Goal: Check status: Check status

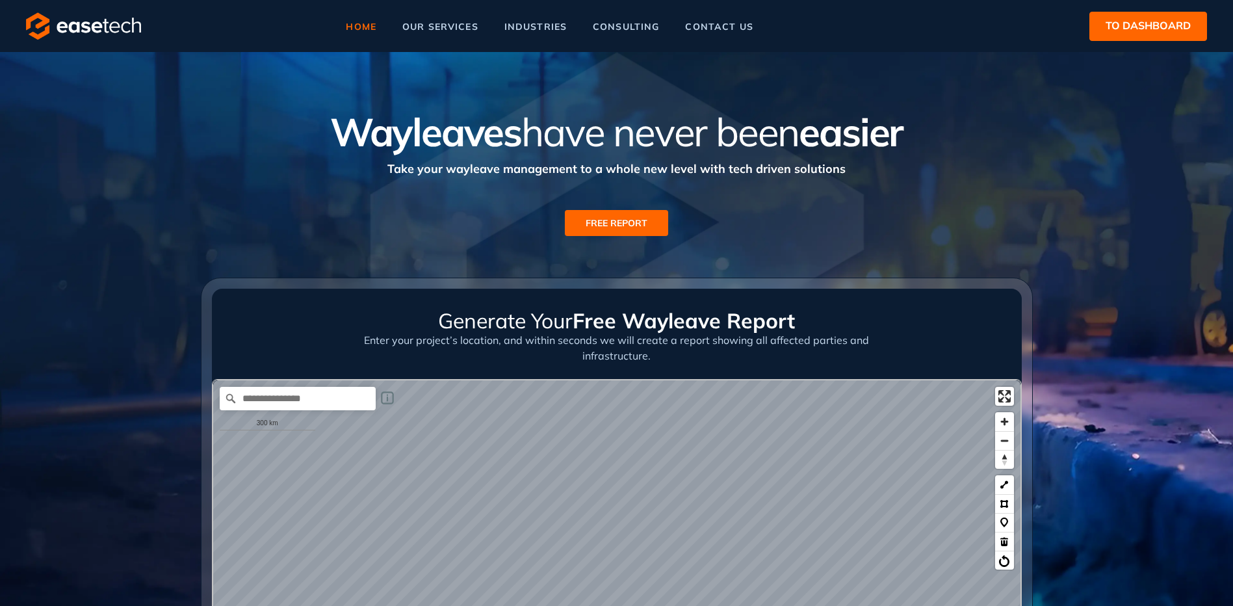
click at [1161, 23] on span "to dashboard" at bounding box center [1147, 26] width 85 height 16
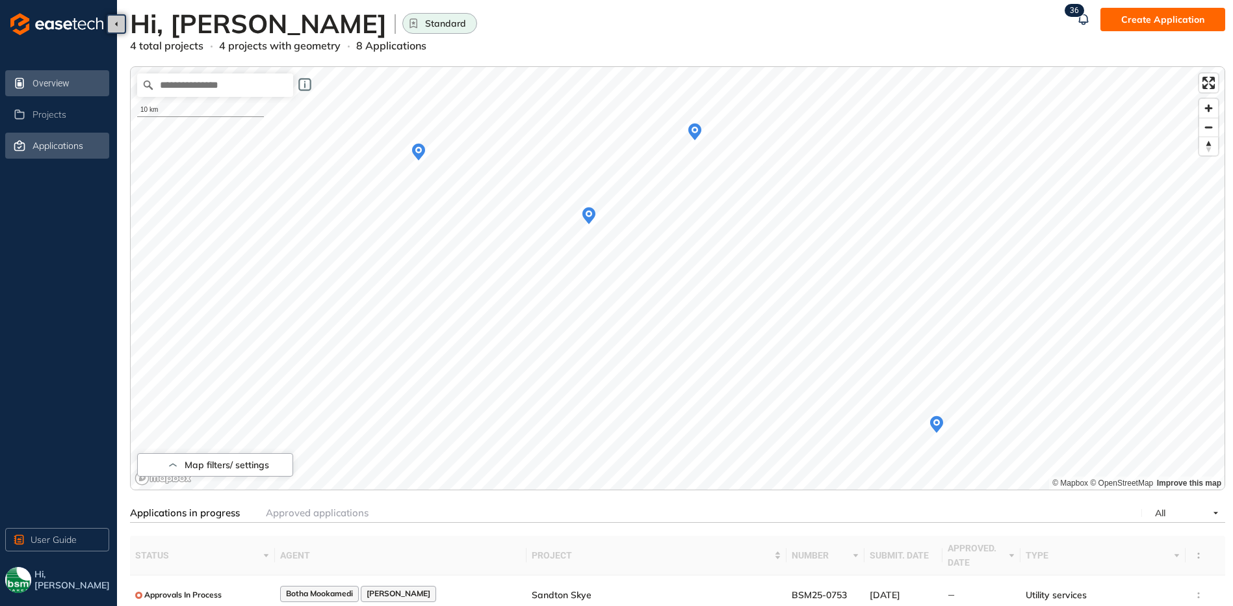
click at [49, 140] on span "Applications" at bounding box center [57, 145] width 51 height 11
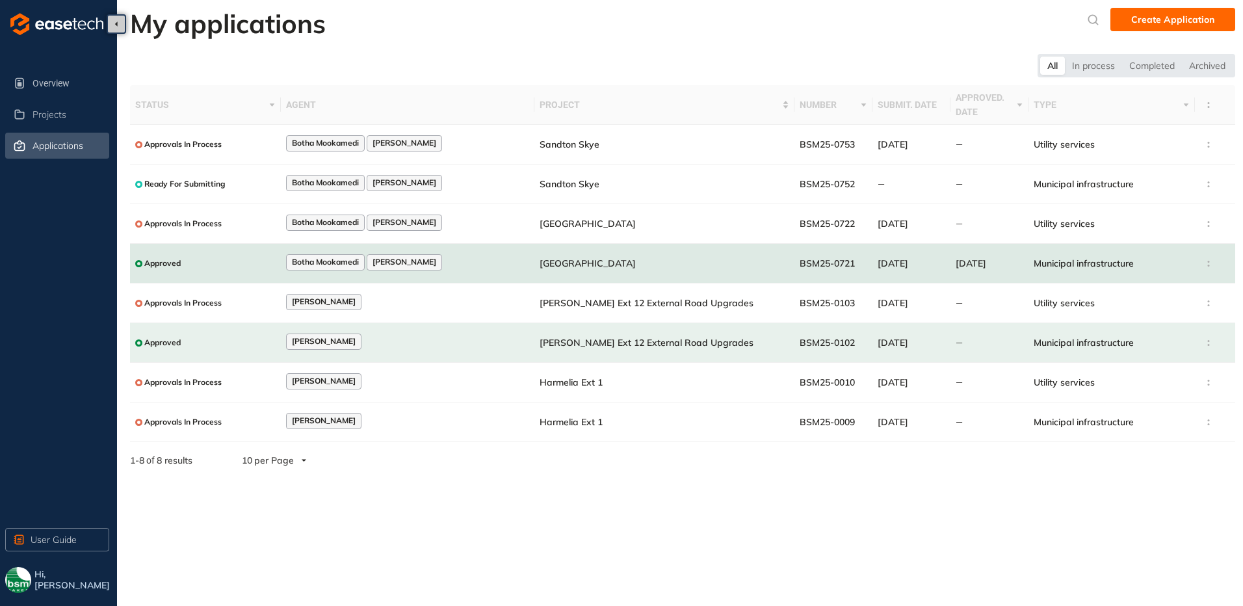
click at [632, 259] on td "[GEOGRAPHIC_DATA]" at bounding box center [664, 264] width 260 height 40
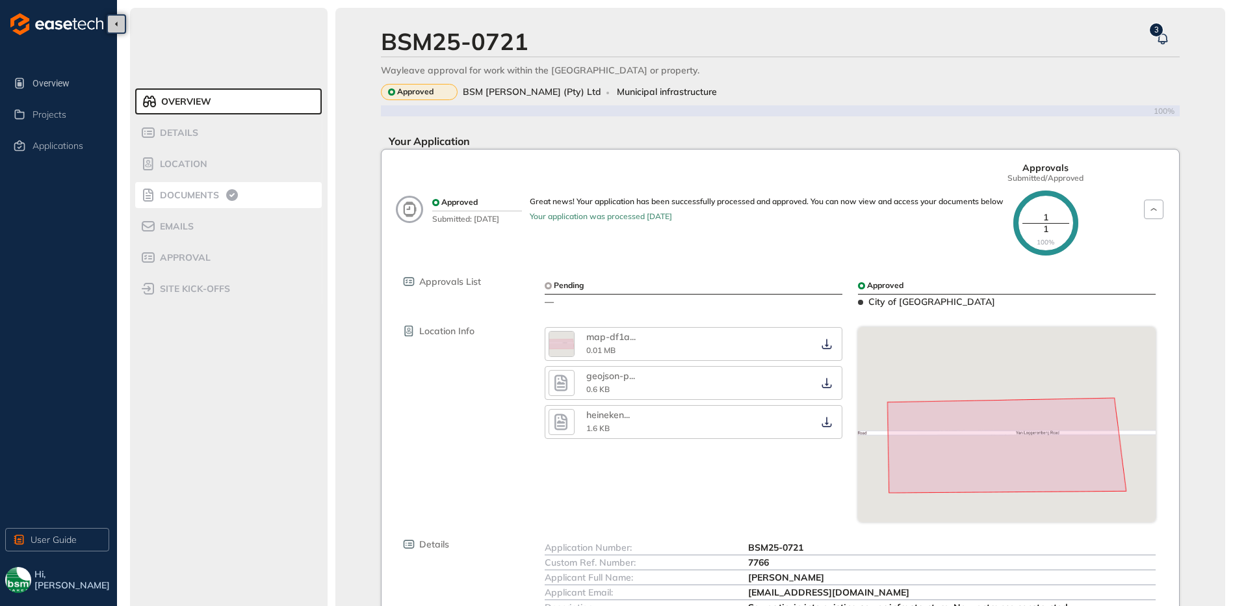
click at [206, 198] on span "Documents" at bounding box center [187, 195] width 63 height 11
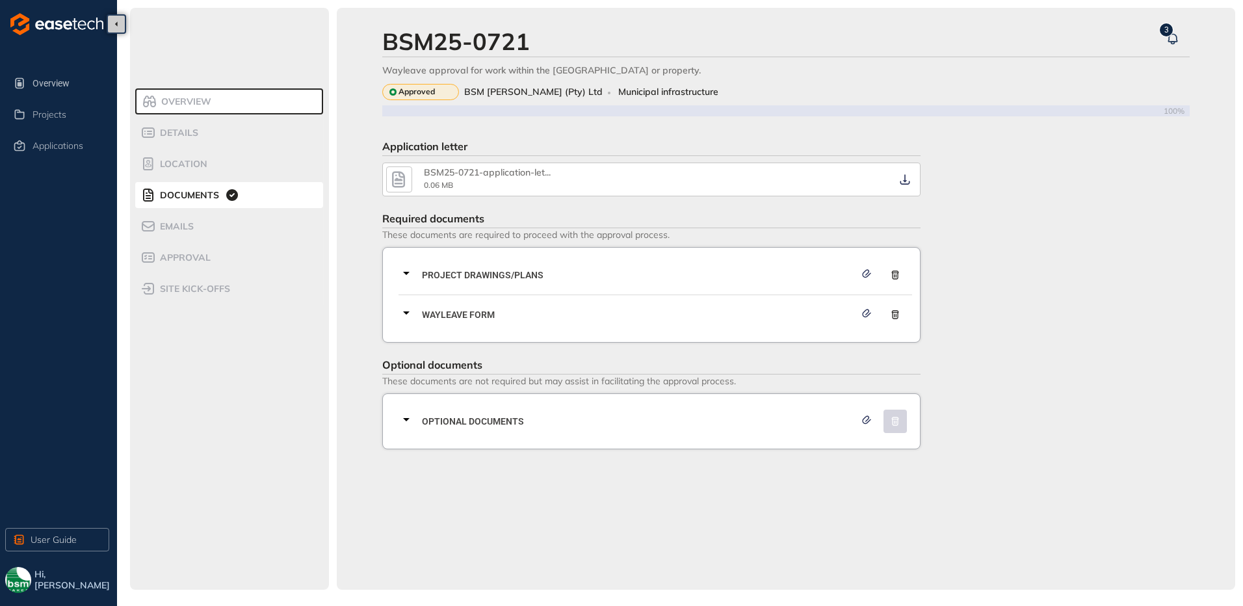
click at [422, 315] on span "Wayleave Form" at bounding box center [638, 314] width 433 height 14
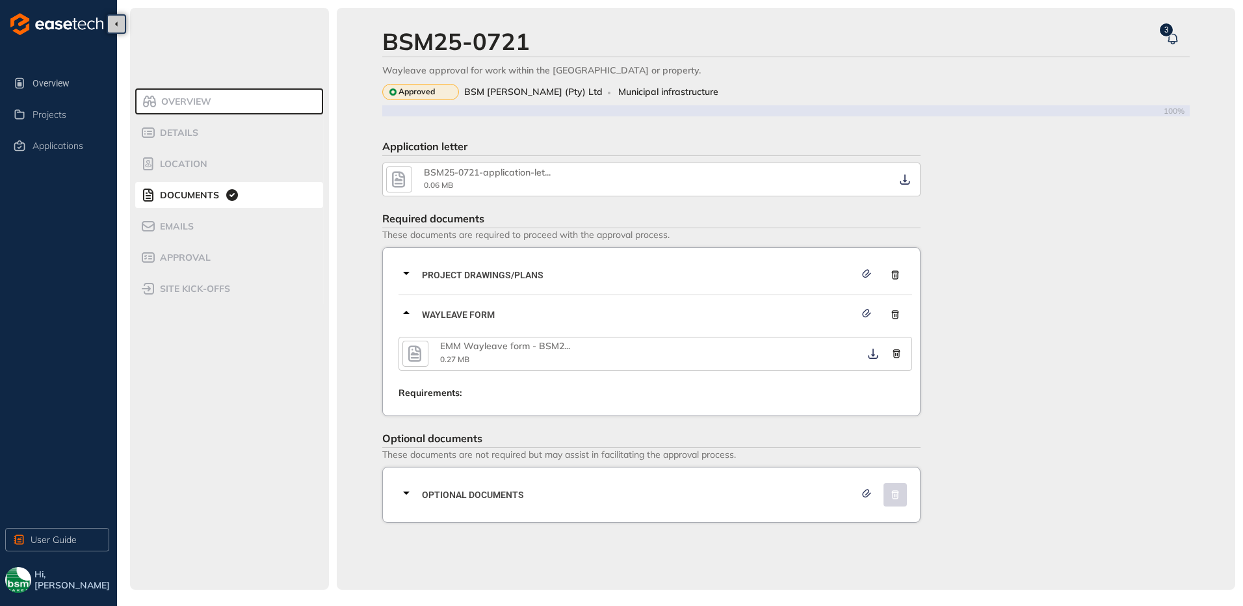
click at [412, 493] on icon at bounding box center [406, 493] width 16 height 16
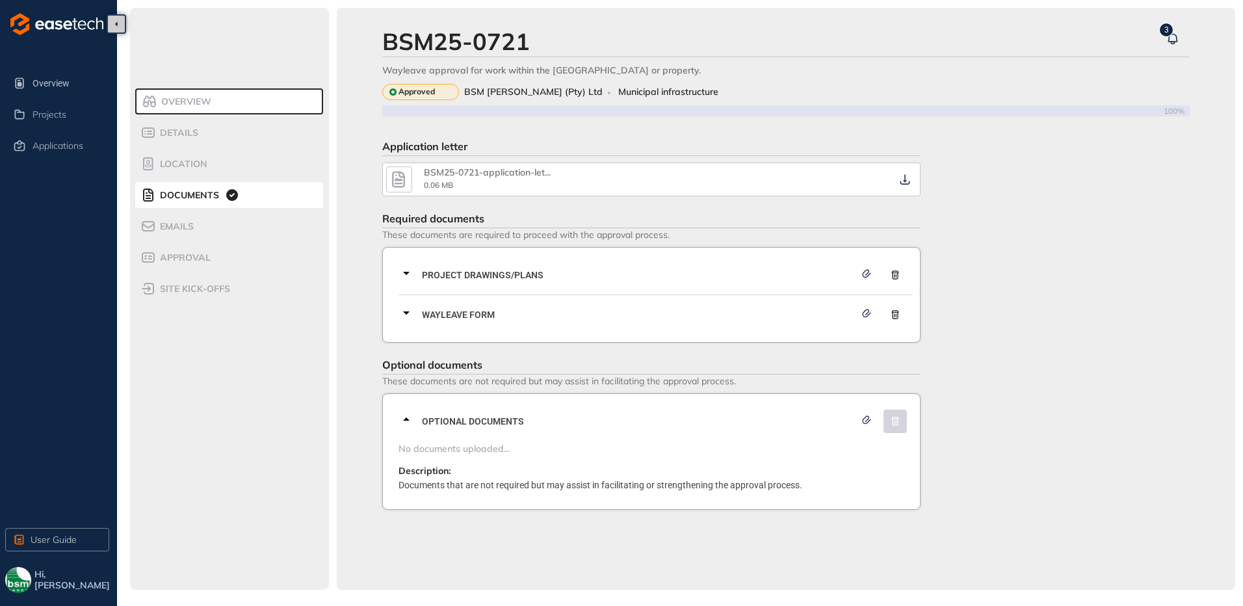
click at [417, 309] on div at bounding box center [409, 314] width 23 height 19
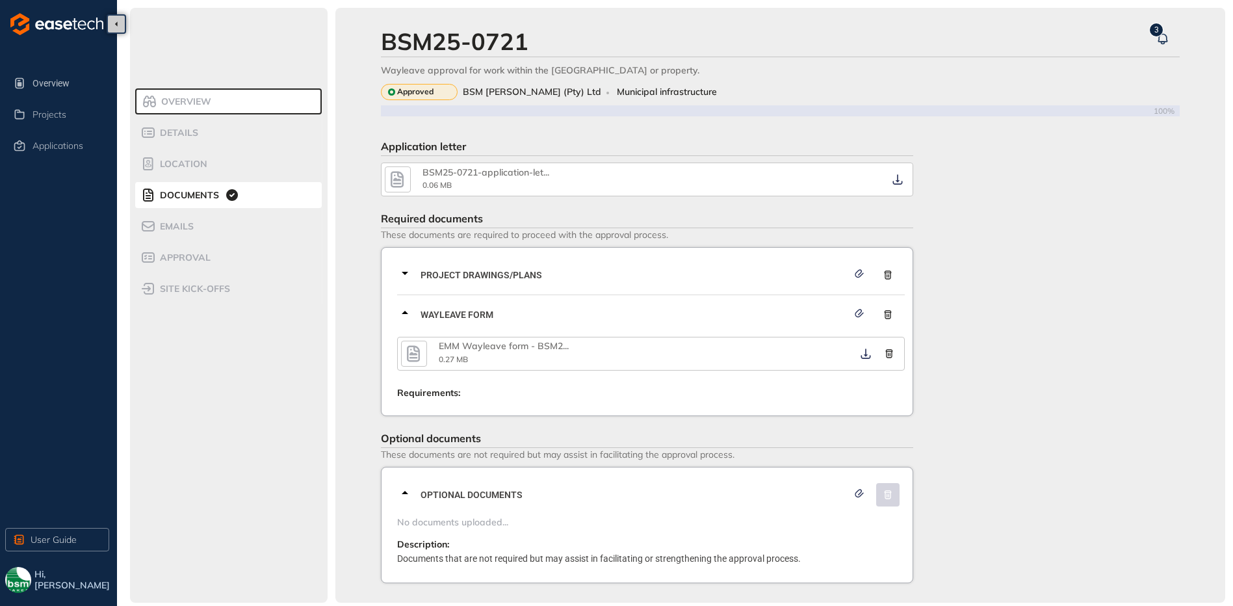
click at [422, 357] on icon "button" at bounding box center [413, 353] width 19 height 23
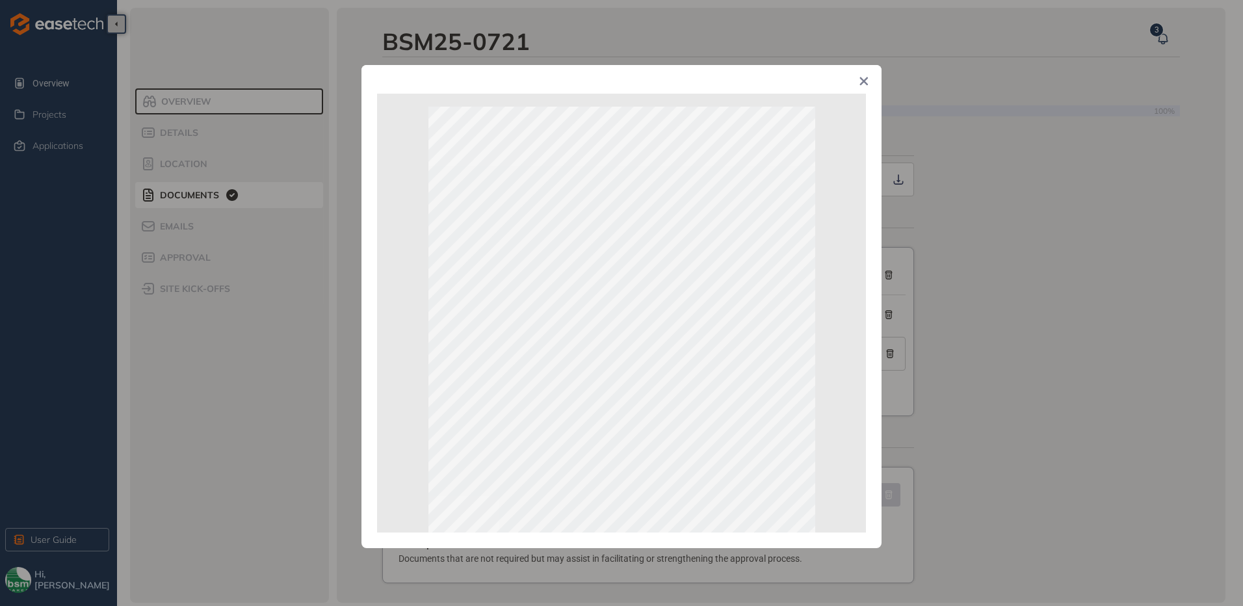
scroll to position [192, 0]
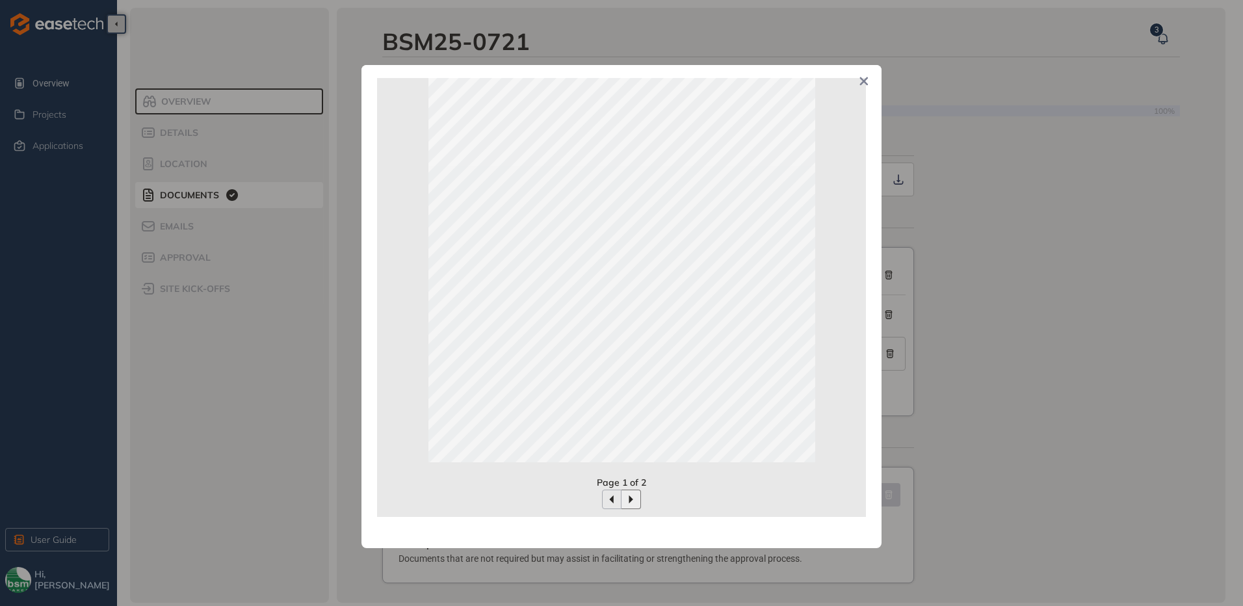
click at [626, 497] on icon "button" at bounding box center [631, 499] width 10 height 10
click at [615, 495] on button "button" at bounding box center [611, 498] width 19 height 19
click at [636, 498] on button "button" at bounding box center [630, 498] width 19 height 19
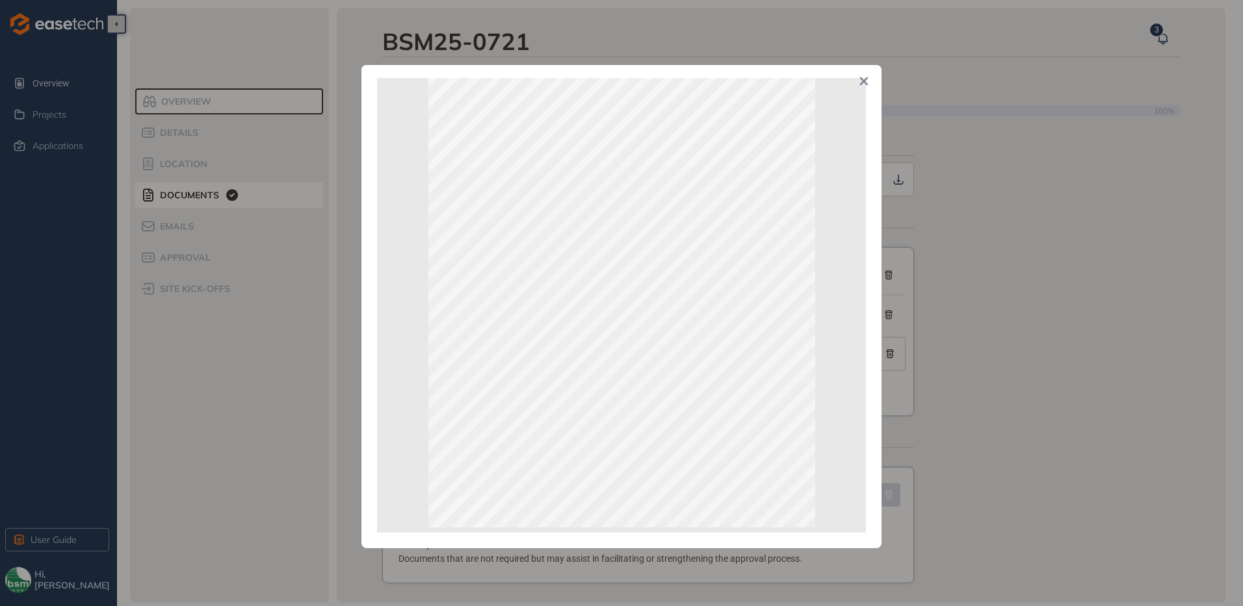
scroll to position [0, 0]
click at [865, 83] on icon "Close" at bounding box center [864, 81] width 8 height 8
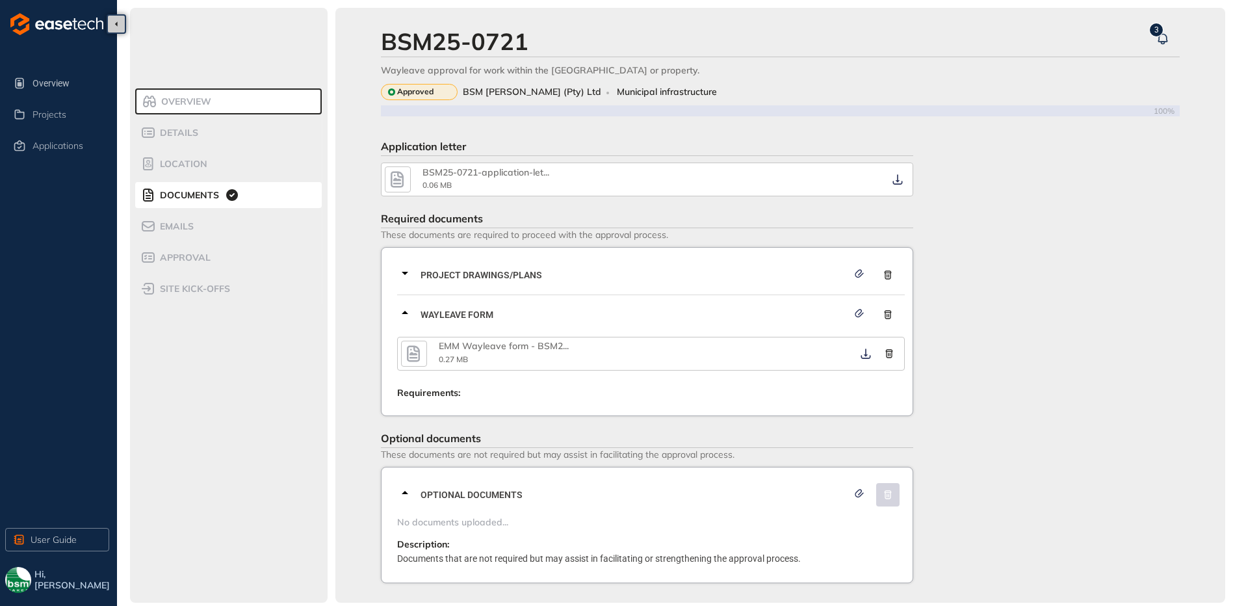
click at [416, 348] on icon "button" at bounding box center [413, 353] width 13 height 16
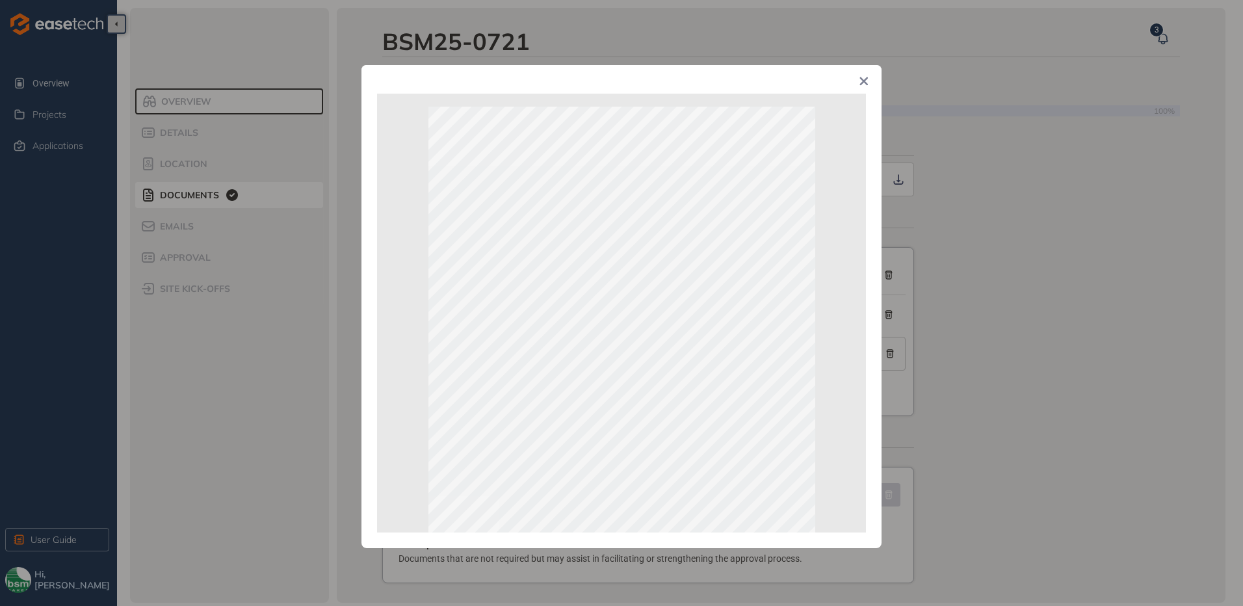
scroll to position [192, 0]
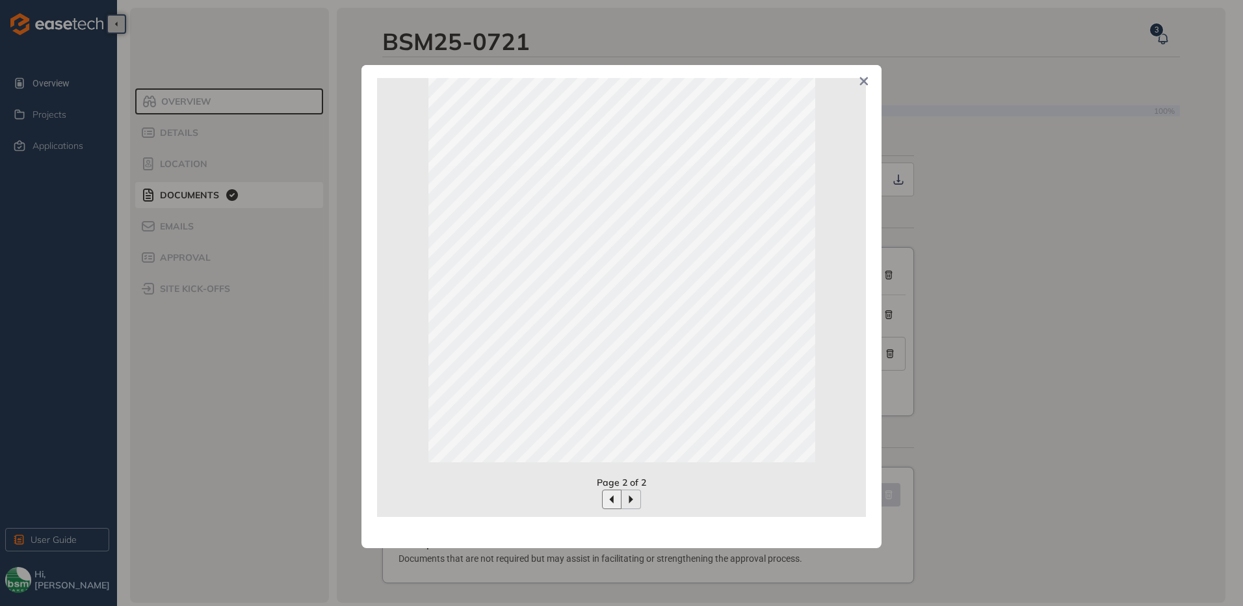
click at [610, 492] on button "button" at bounding box center [611, 498] width 19 height 19
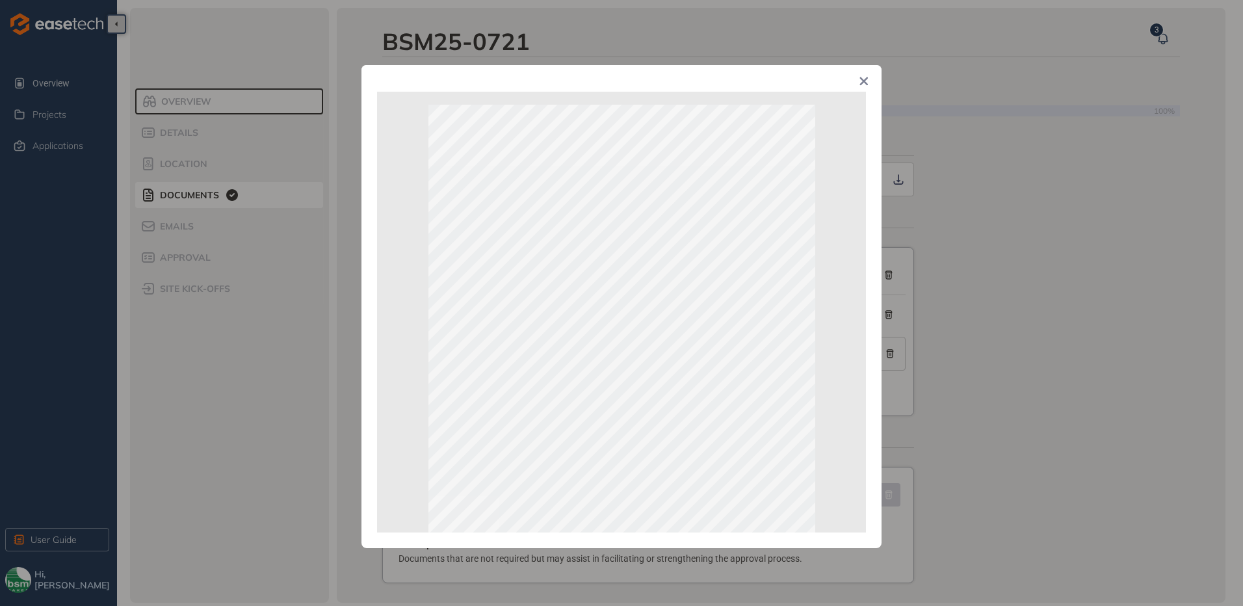
scroll to position [0, 0]
click at [866, 82] on icon "Close" at bounding box center [863, 81] width 9 height 9
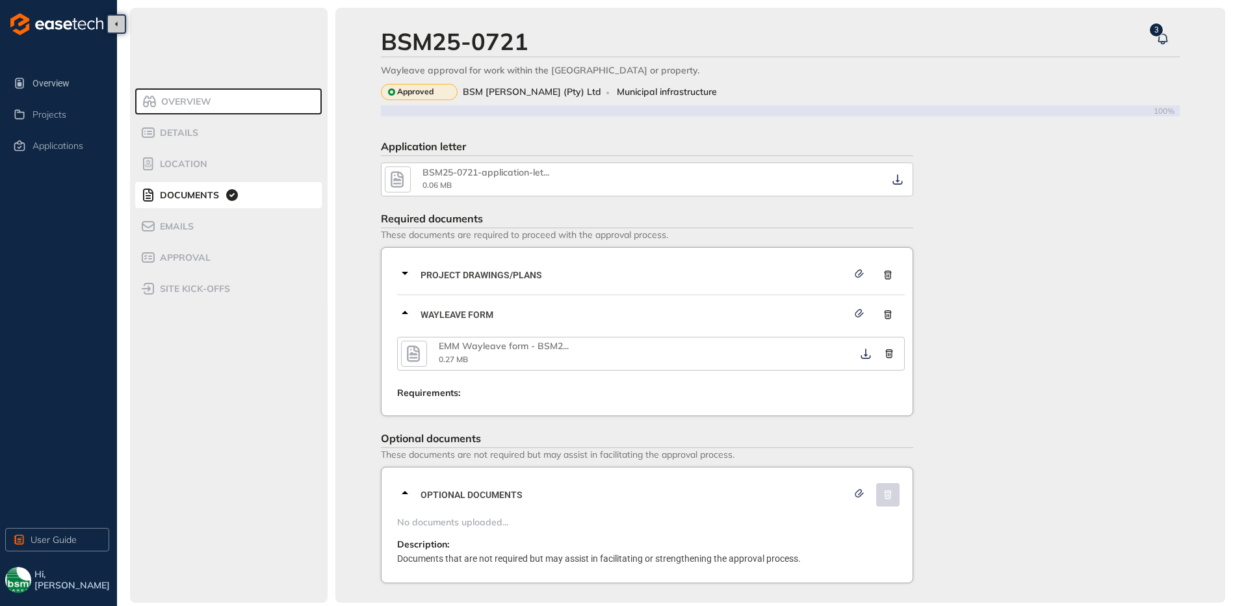
drag, startPoint x: 396, startPoint y: 348, endPoint x: 403, endPoint y: 347, distance: 6.5
click at [398, 347] on div "Project Drawings/Plans Wayleave Form EMM Wayleave form - BSM2 ... 0.27 MB Requi…" at bounding box center [647, 331] width 533 height 169
click at [408, 348] on icon "button" at bounding box center [413, 353] width 13 height 16
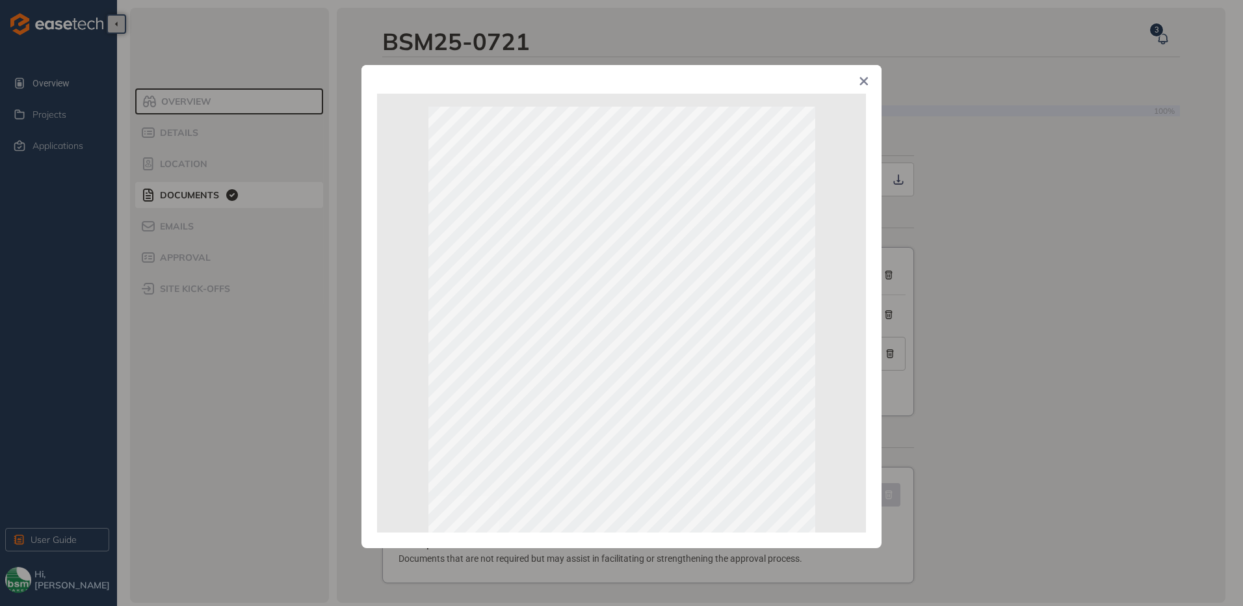
click at [865, 83] on icon "Close" at bounding box center [864, 81] width 8 height 8
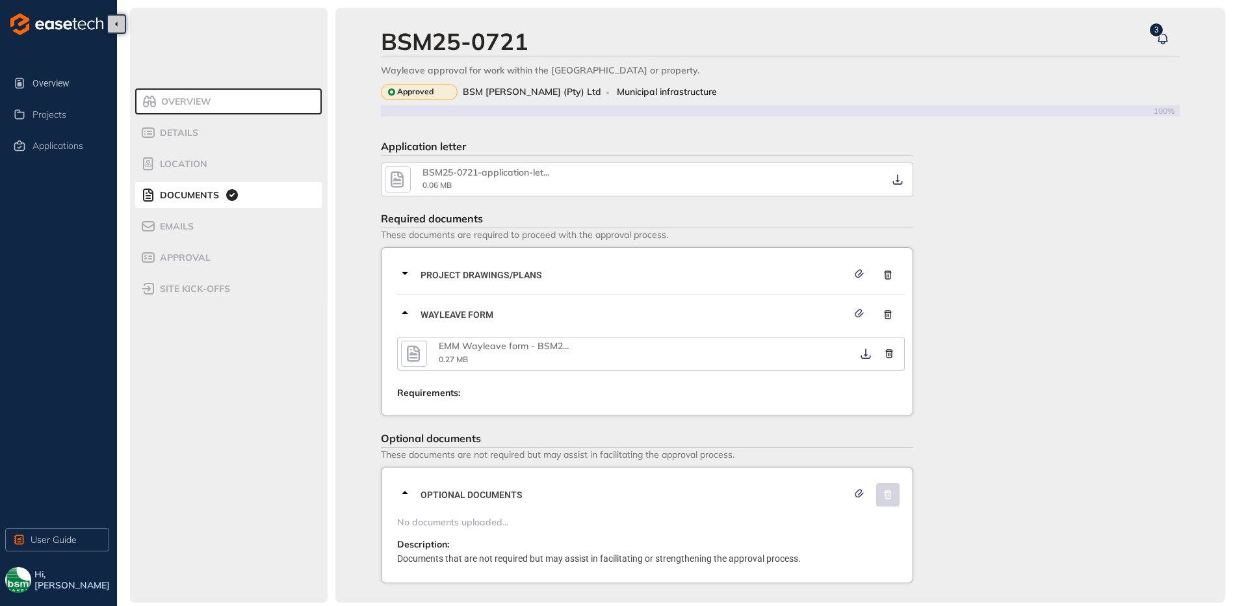
click at [407, 315] on icon at bounding box center [405, 313] width 16 height 16
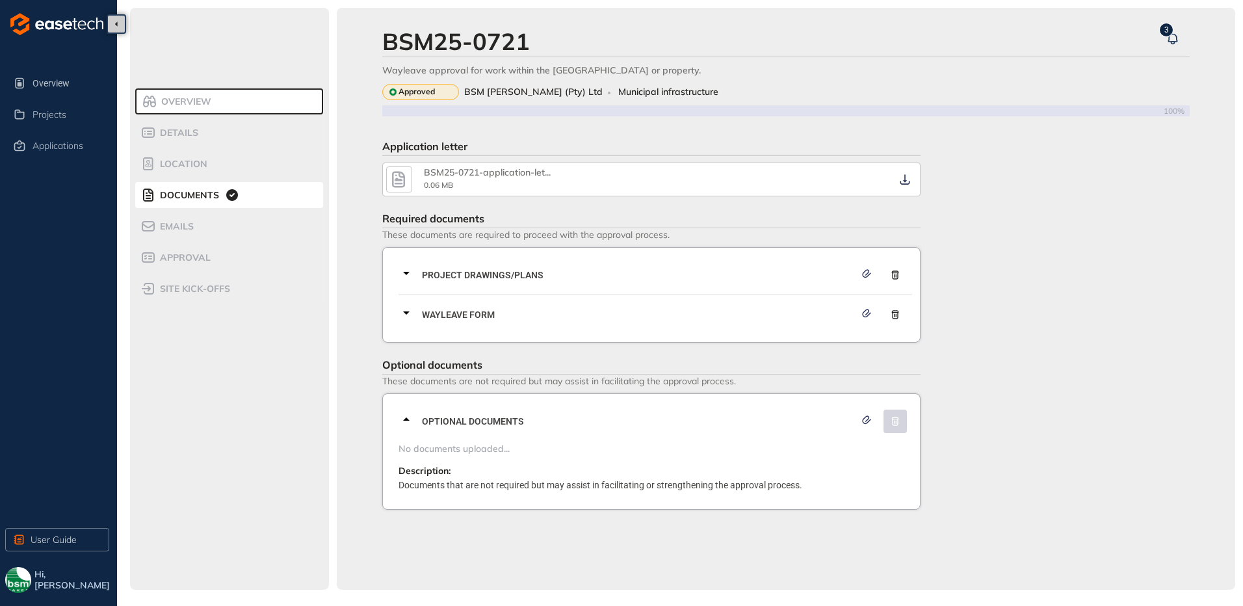
click at [406, 175] on icon "button" at bounding box center [398, 179] width 19 height 23
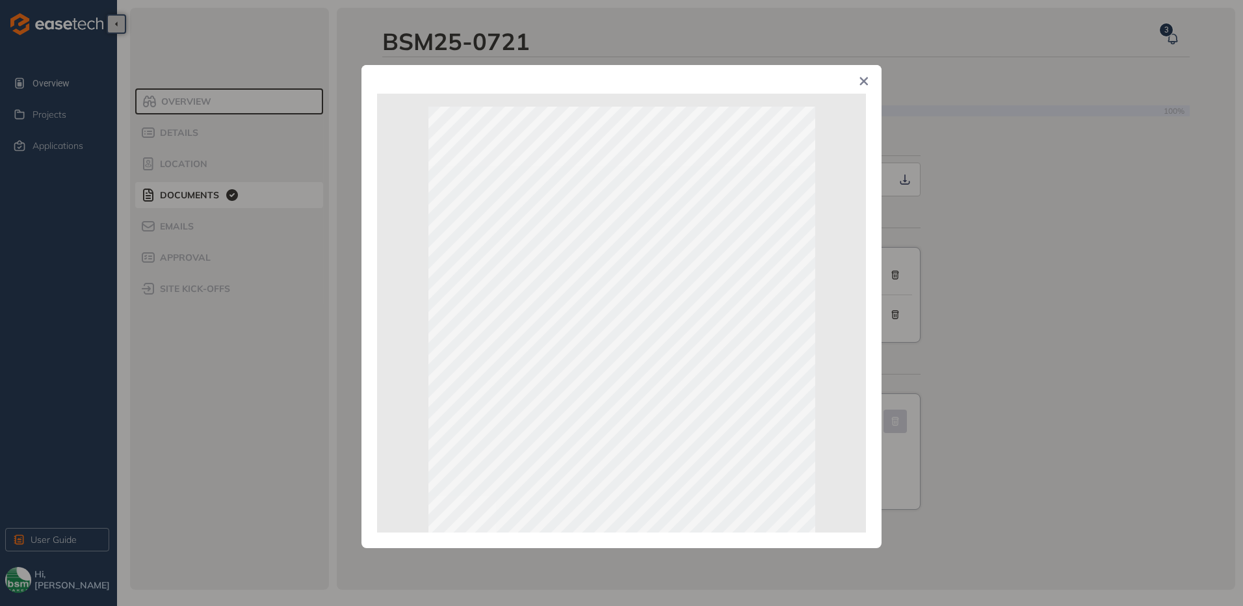
click at [866, 84] on icon "Close" at bounding box center [864, 81] width 8 height 8
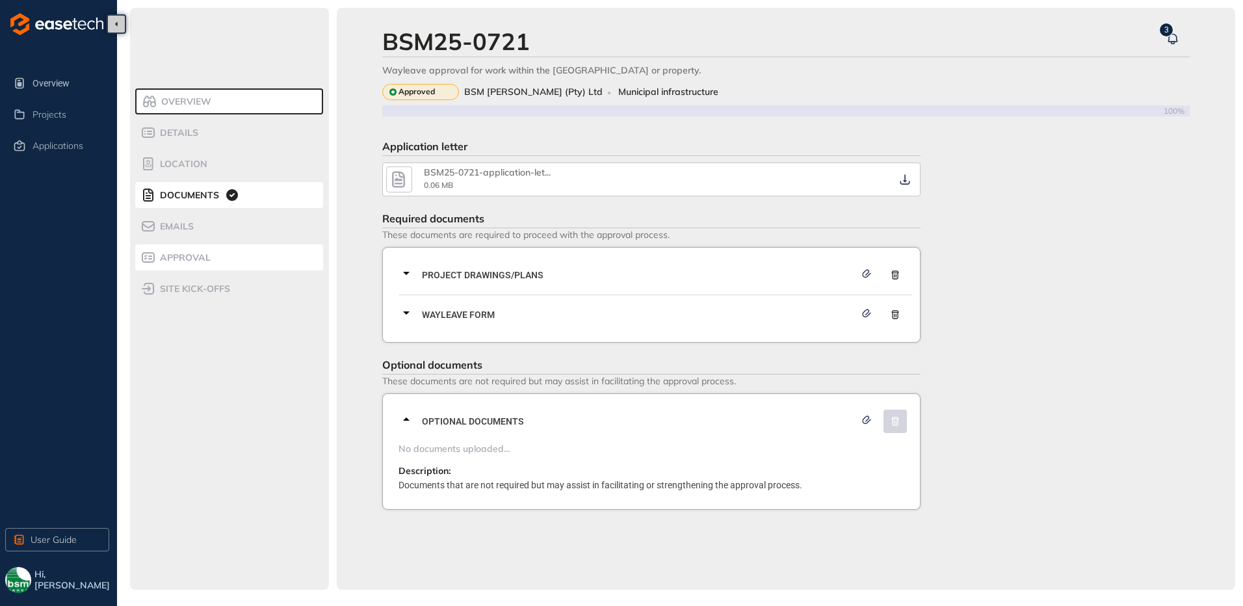
click at [181, 253] on span "Approval" at bounding box center [183, 257] width 55 height 11
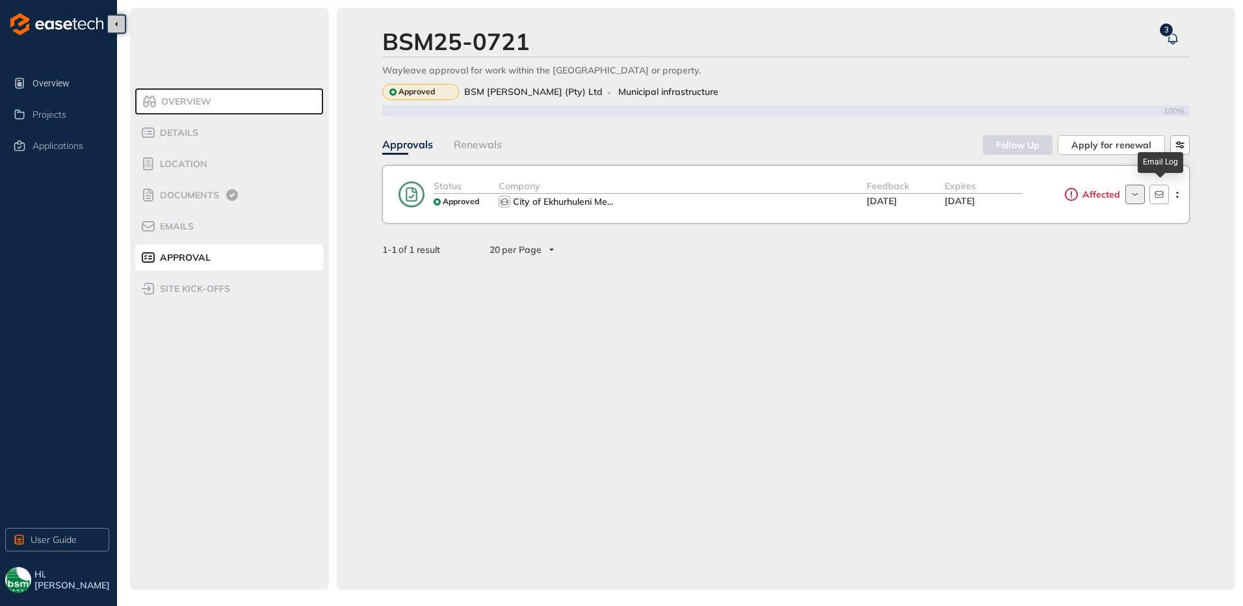
click at [1137, 192] on icon "button" at bounding box center [1134, 194] width 12 height 10
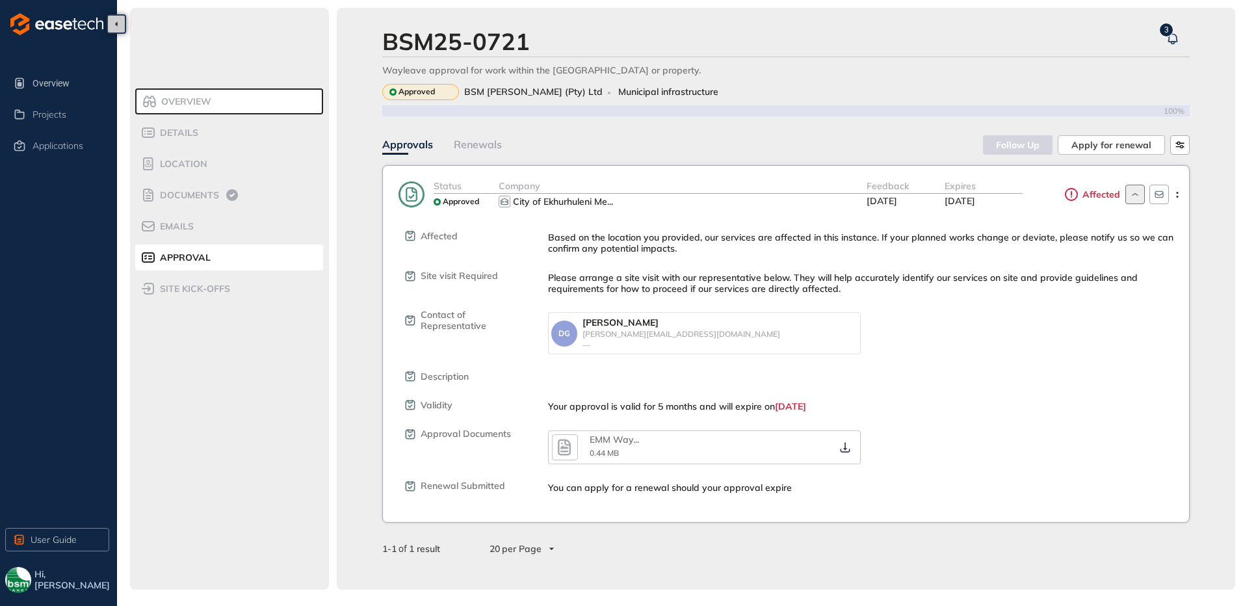
click at [556, 448] on icon "button" at bounding box center [563, 446] width 19 height 23
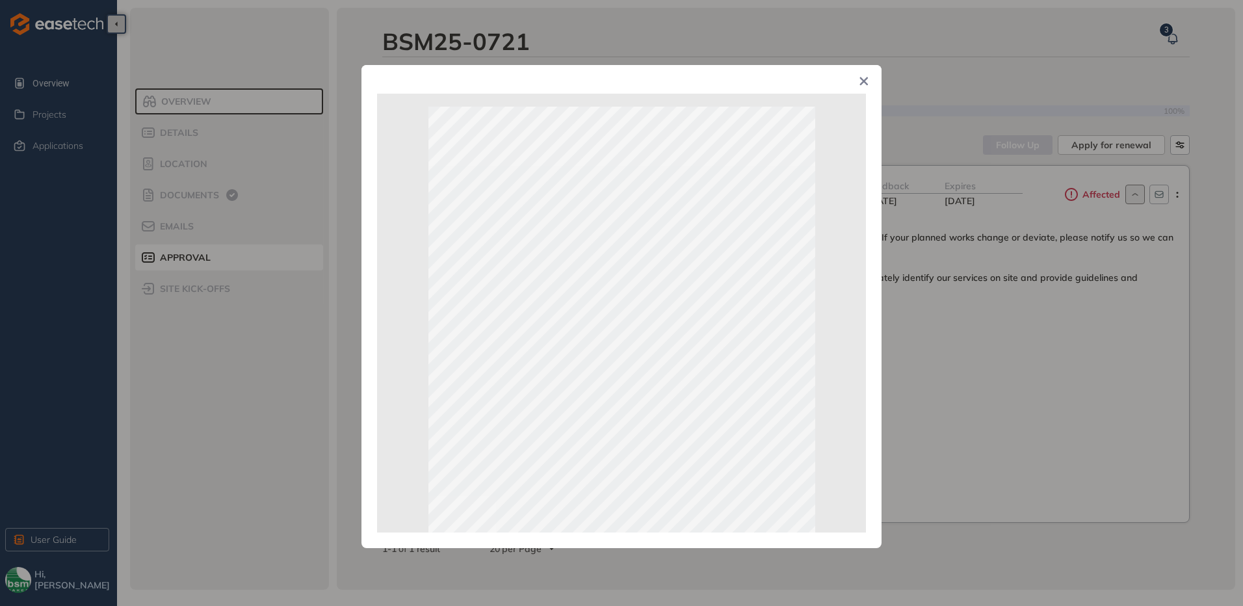
scroll to position [191, 0]
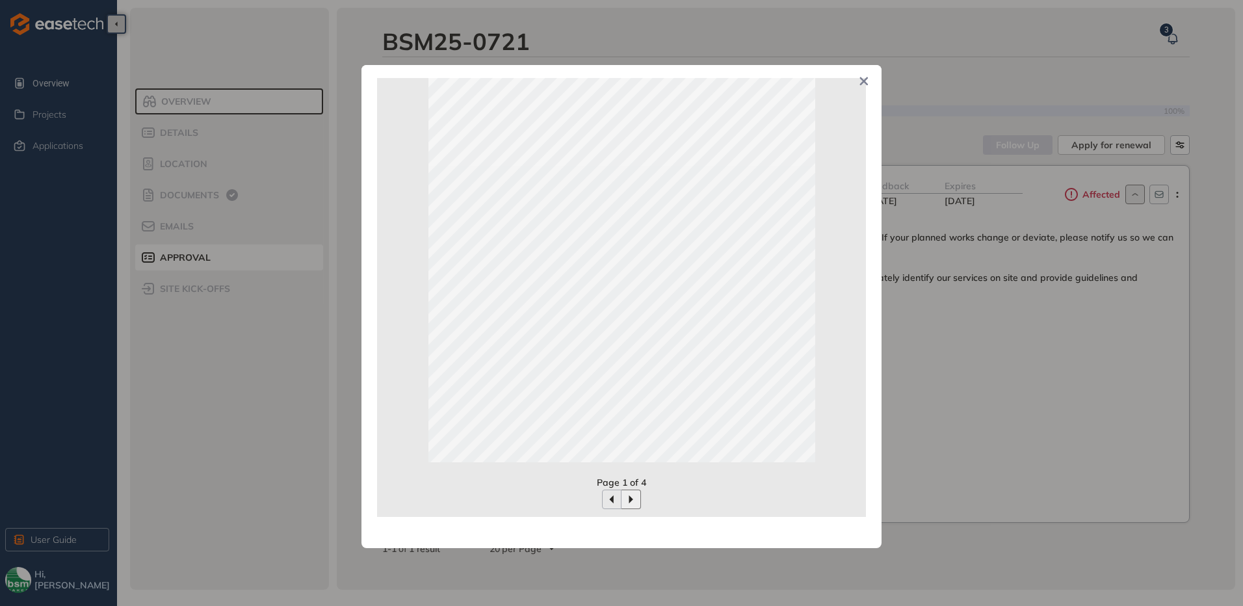
click at [626, 495] on icon "button" at bounding box center [631, 499] width 10 height 10
click at [631, 492] on button "button" at bounding box center [630, 498] width 19 height 19
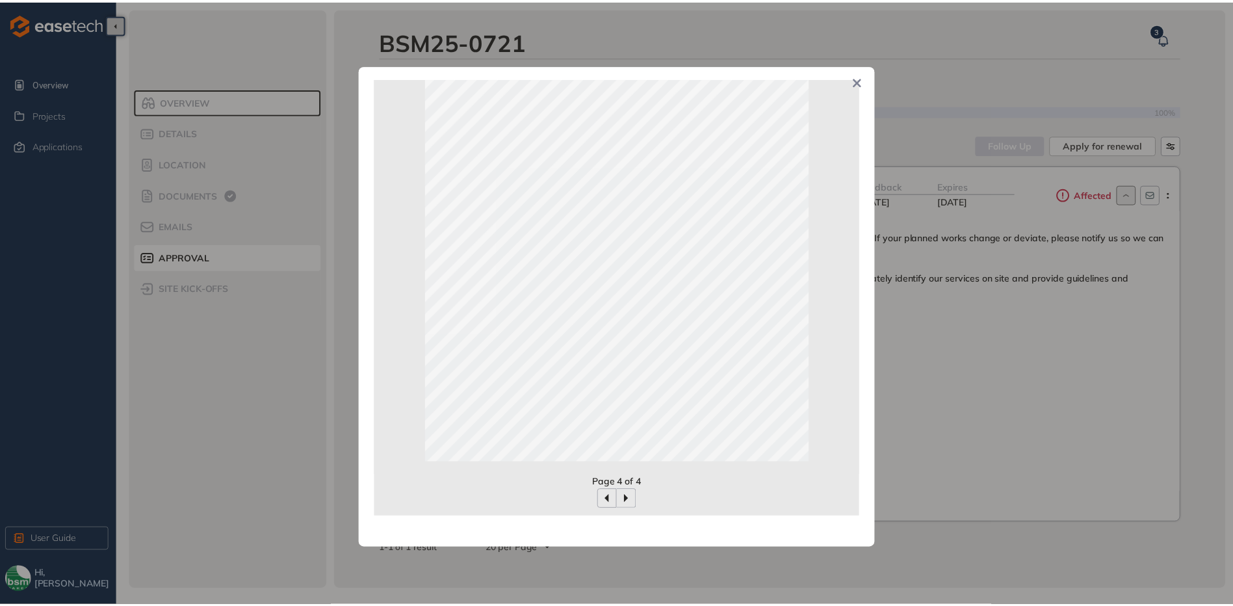
scroll to position [0, 0]
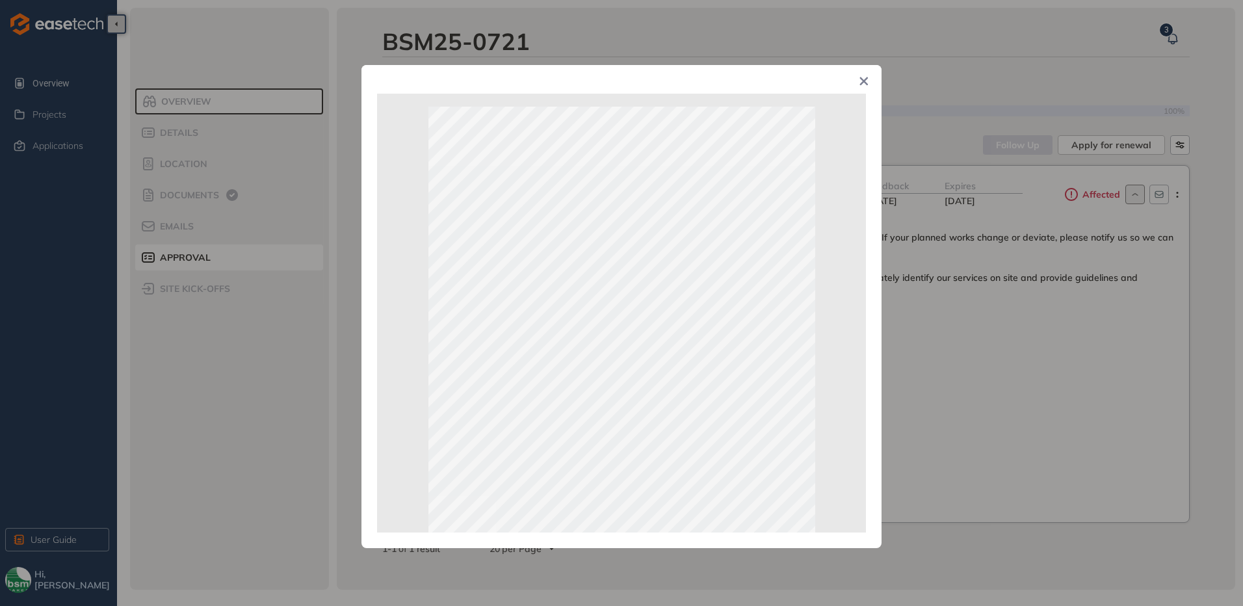
click at [864, 81] on icon "Close" at bounding box center [864, 81] width 8 height 8
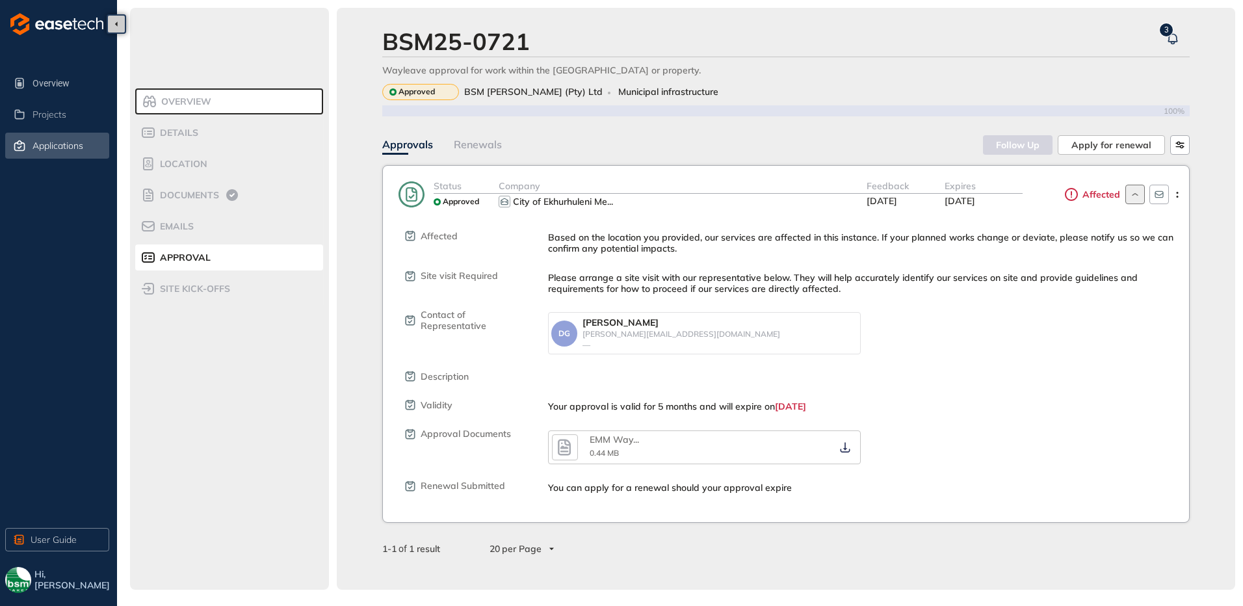
click at [63, 148] on span "Applications" at bounding box center [57, 145] width 51 height 11
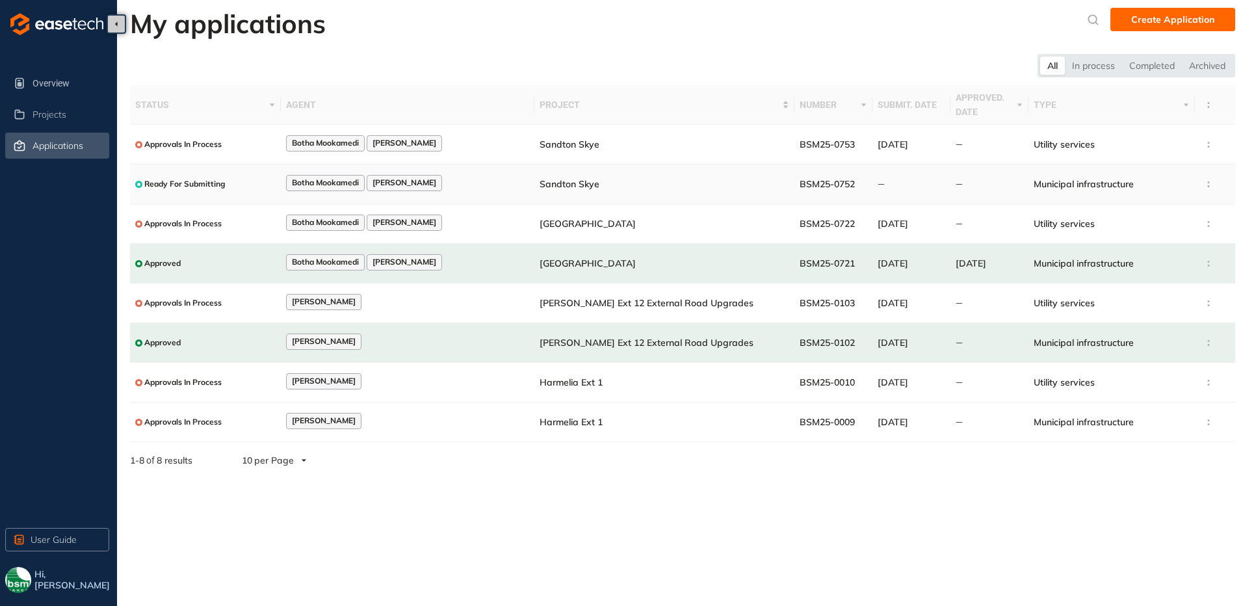
click at [209, 184] on span "Ready For Submitting" at bounding box center [184, 183] width 81 height 9
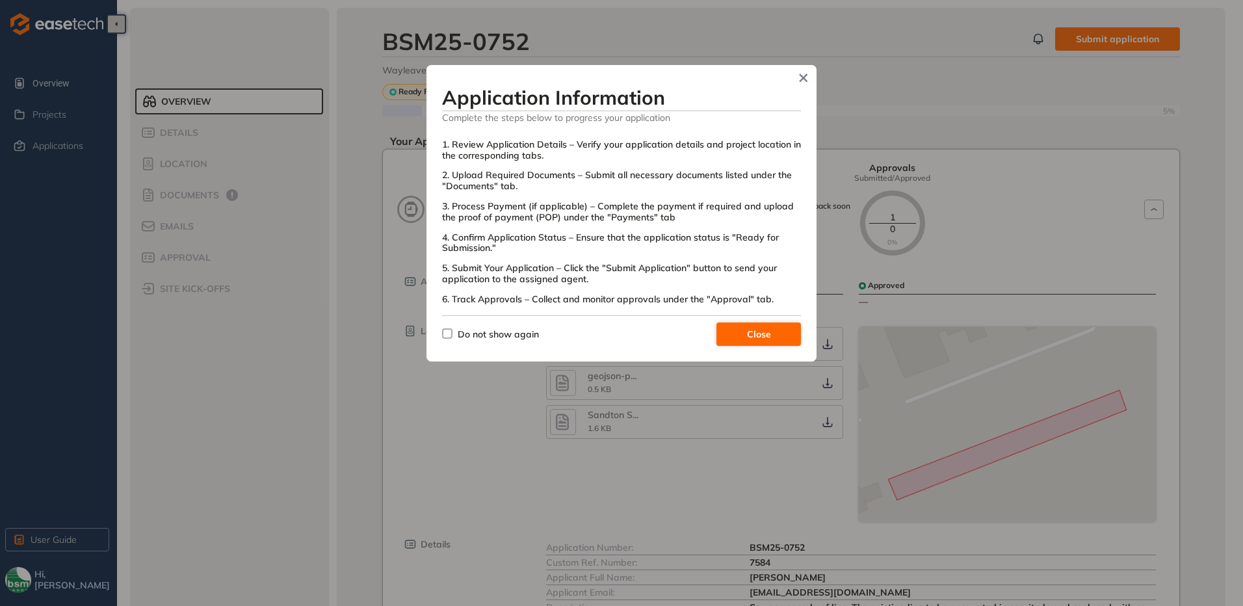
click at [766, 337] on span "Close" at bounding box center [759, 334] width 24 height 14
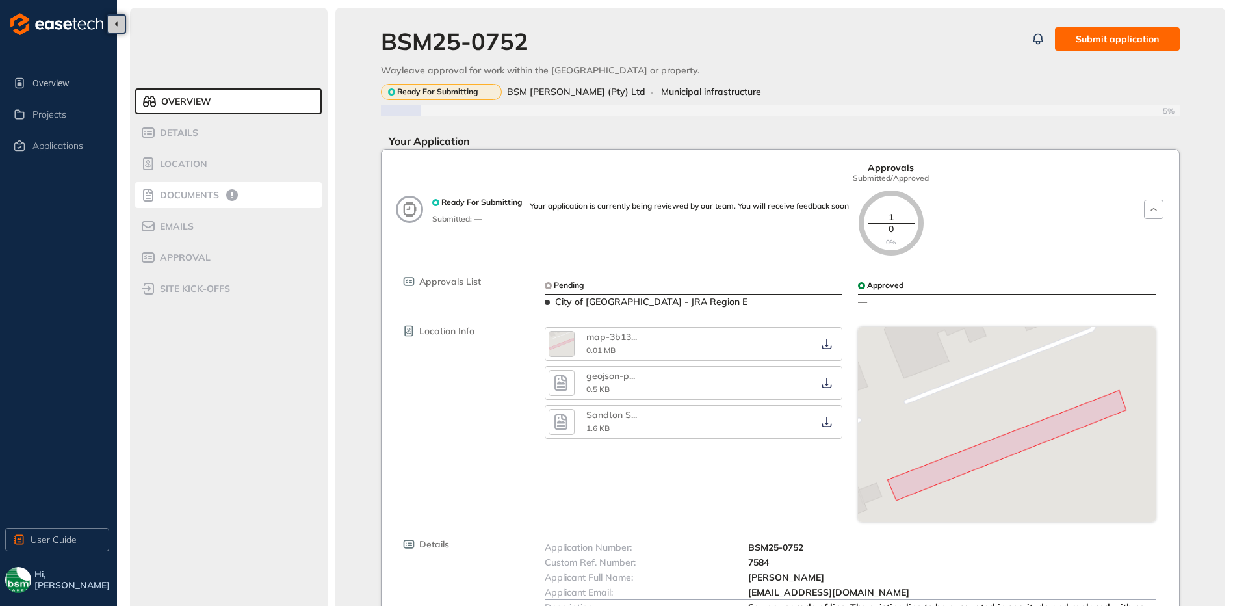
click at [171, 187] on div "Documents" at bounding box center [195, 195] width 110 height 16
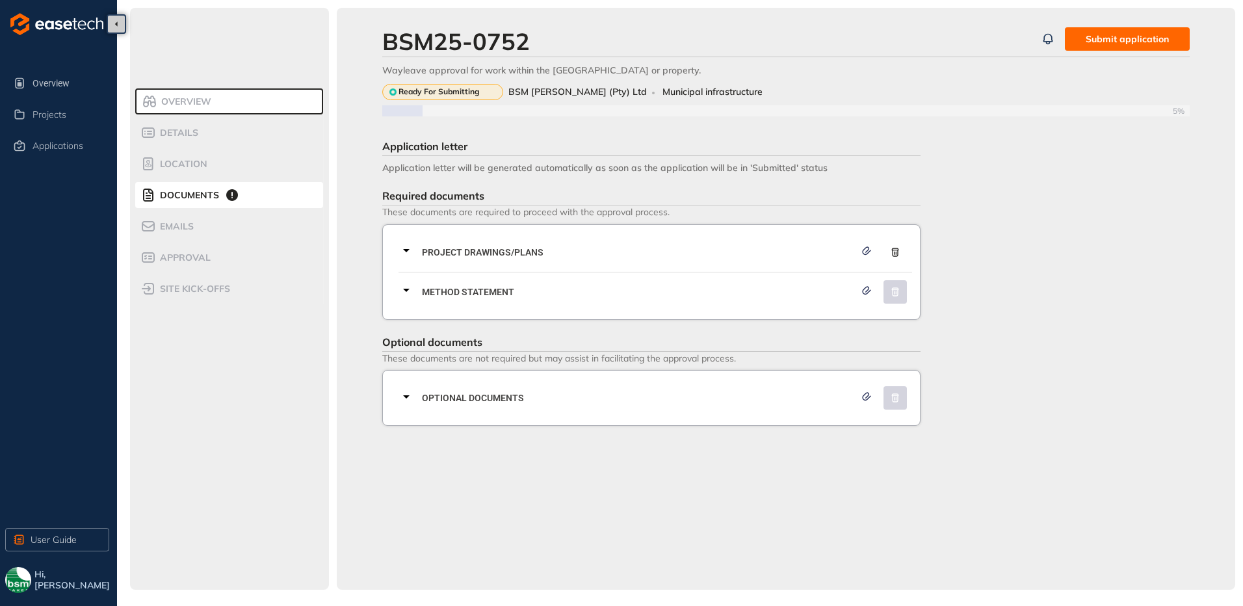
click at [426, 395] on span "Optional documents" at bounding box center [638, 398] width 433 height 14
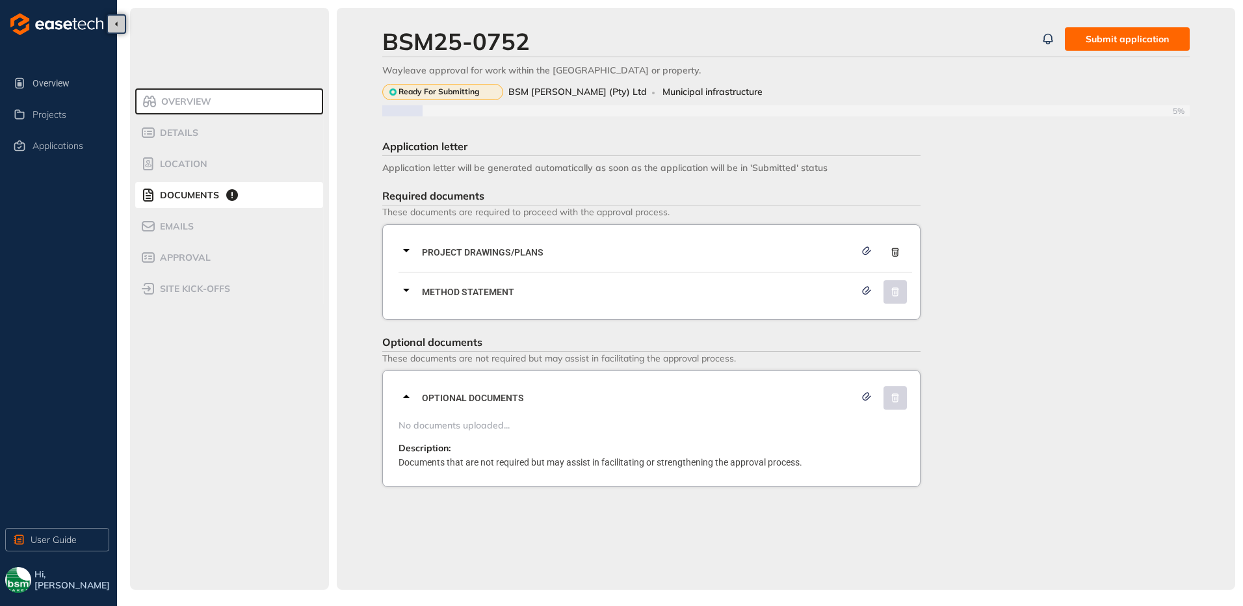
click at [417, 289] on div at bounding box center [409, 291] width 23 height 19
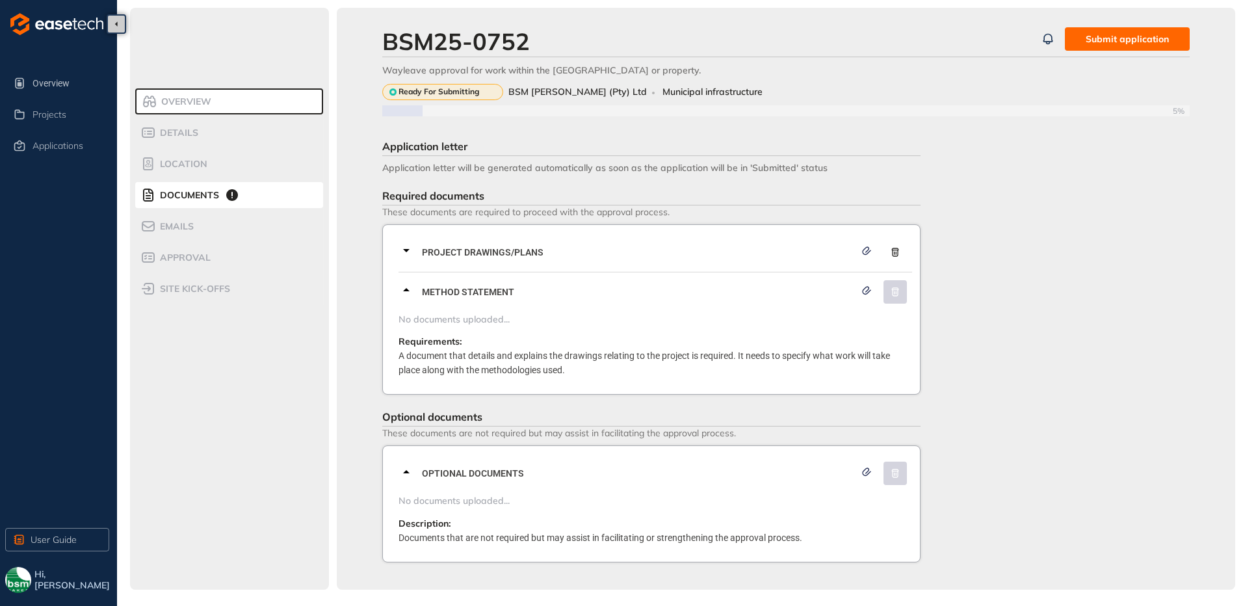
click at [407, 251] on icon at bounding box center [406, 250] width 16 height 16
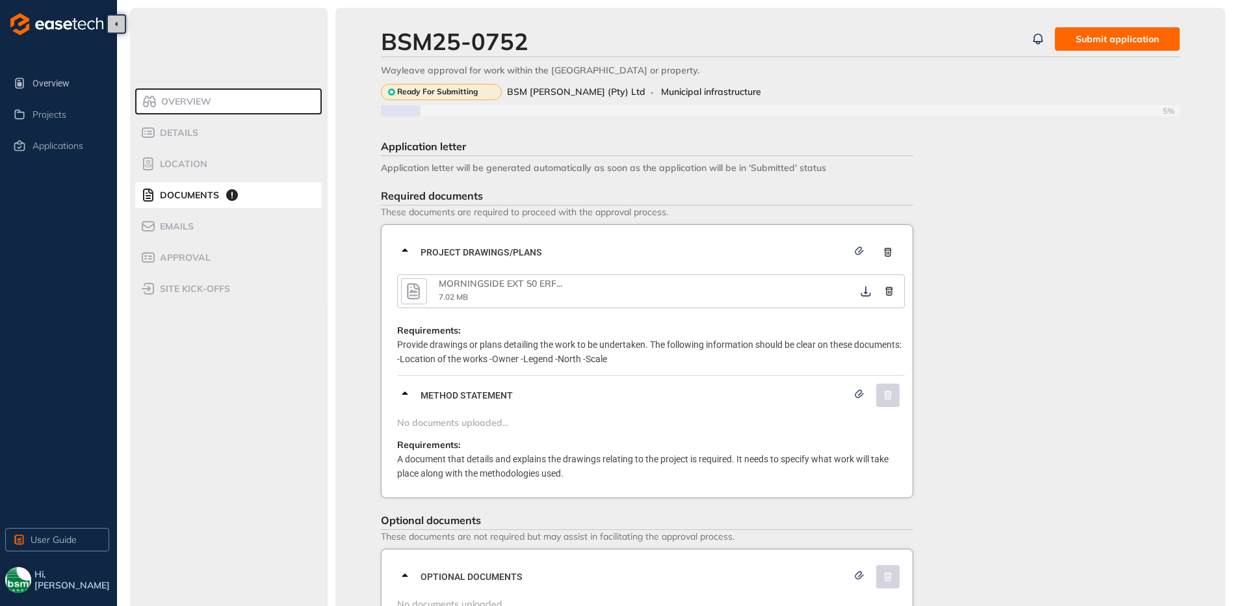
click at [21, 574] on img "button" at bounding box center [18, 580] width 26 height 26
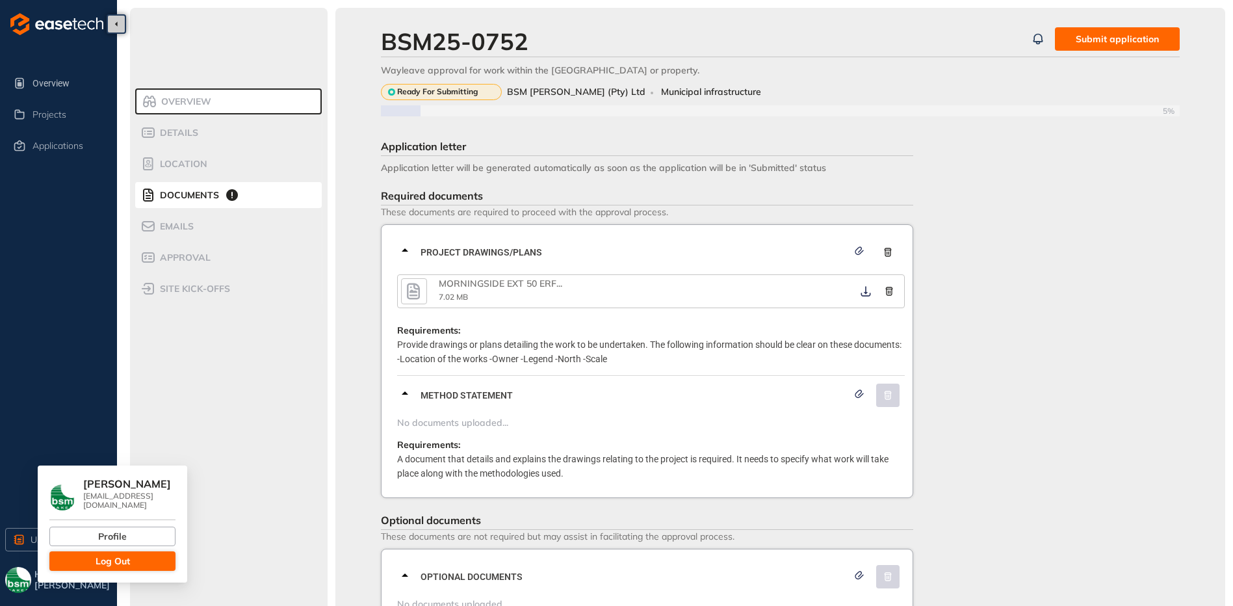
click at [81, 569] on button "Log Out" at bounding box center [112, 560] width 126 height 19
